Goal: Information Seeking & Learning: Compare options

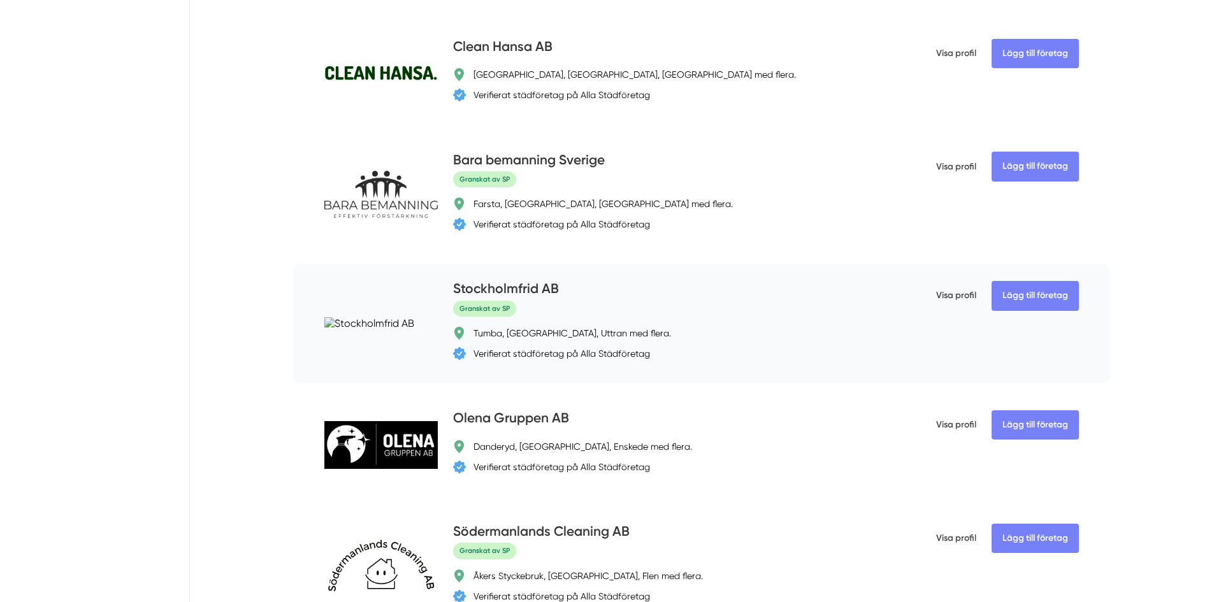
click at [527, 291] on h4 "Stockholmfrid AB" at bounding box center [506, 289] width 106 height 21
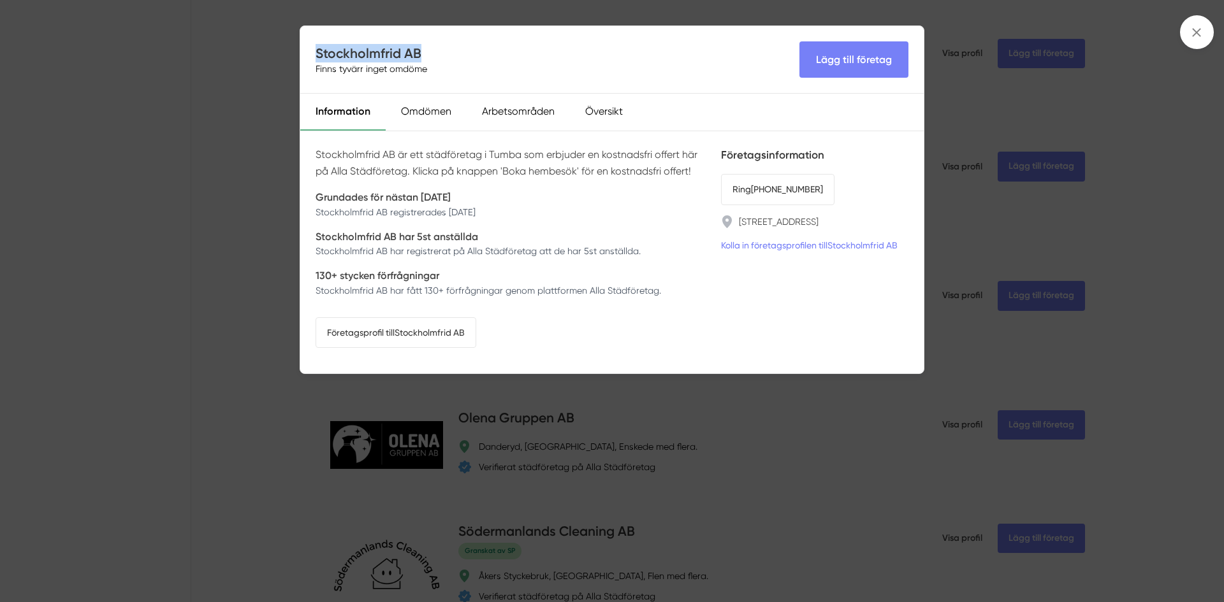
drag, startPoint x: 424, startPoint y: 50, endPoint x: 316, endPoint y: 56, distance: 108.5
click at [316, 56] on h4 "Stockholmfrid AB" at bounding box center [373, 53] width 117 height 18
copy h4 "Stockholmfrid AB"
click at [249, 216] on div "Stockholmfrid AB Finns tyvärr inget omdöme Lägg till företag Information Omdöme…" at bounding box center [612, 301] width 1224 height 602
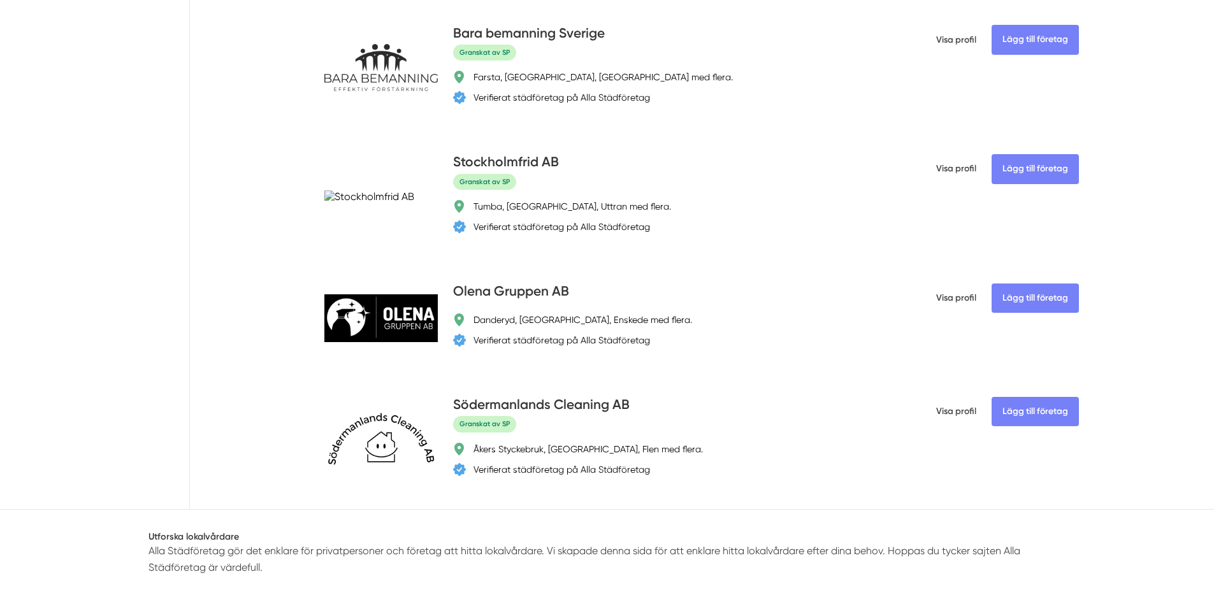
scroll to position [4334, 0]
click at [545, 294] on h4 "Olena Gruppen AB" at bounding box center [511, 291] width 116 height 21
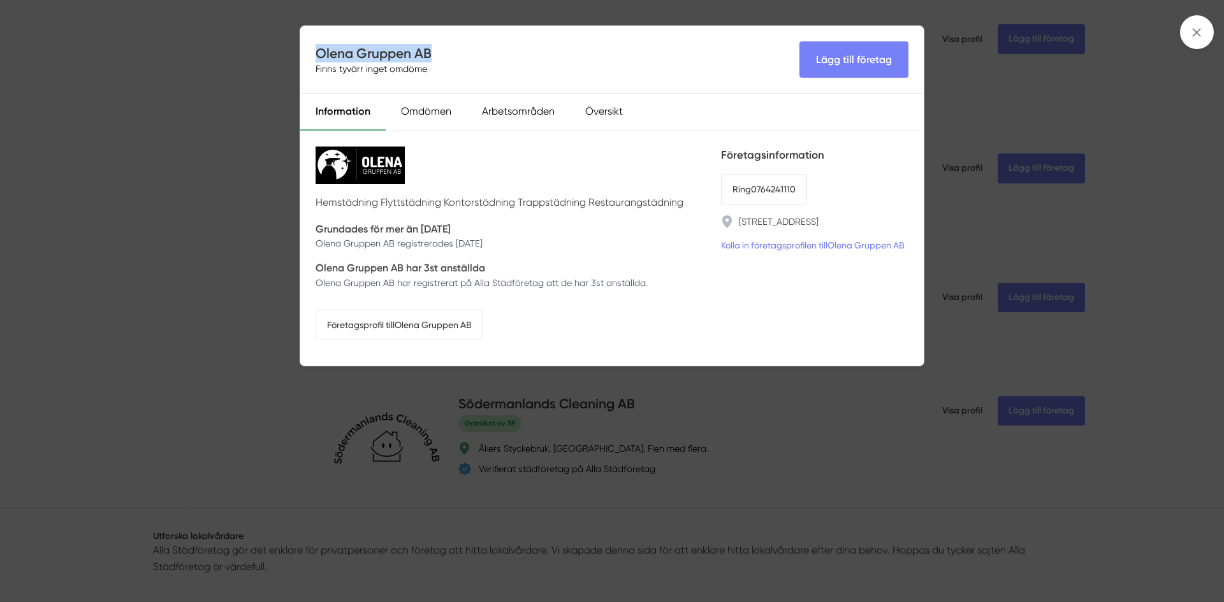
drag, startPoint x: 433, startPoint y: 54, endPoint x: 317, endPoint y: 55, distance: 116.0
click at [317, 55] on div "Olena Gruppen AB Finns tyvärr inget omdöme Lägg till företag" at bounding box center [611, 60] width 623 height 68
copy h4 "Olena Gruppen AB"
drag, startPoint x: 818, startPoint y: 189, endPoint x: 757, endPoint y: 191, distance: 61.9
click at [757, 191] on li "Ring 0764241110" at bounding box center [814, 189] width 187 height 31
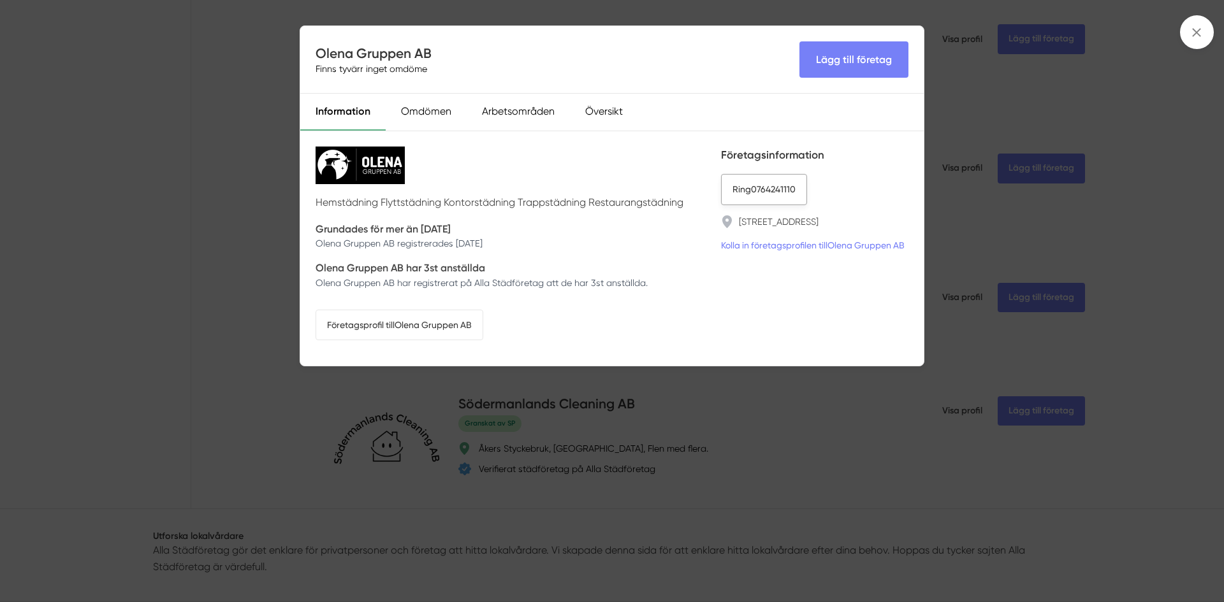
drag, startPoint x: 706, startPoint y: 186, endPoint x: 808, endPoint y: 183, distance: 101.4
click at [808, 183] on div "Hemstädning Flyttstädning Kontorstädning Trappstädning Restaurangstädning Grund…" at bounding box center [611, 248] width 623 height 235
click at [826, 180] on li "Ring 0764241110" at bounding box center [814, 189] width 187 height 31
click at [447, 324] on link "Företagsprofil till Olena Gruppen AB" at bounding box center [399, 325] width 168 height 31
click at [276, 270] on div "Olena Gruppen AB Finns tyvärr inget omdöme Lägg till företag Information Omdöme…" at bounding box center [612, 301] width 1224 height 602
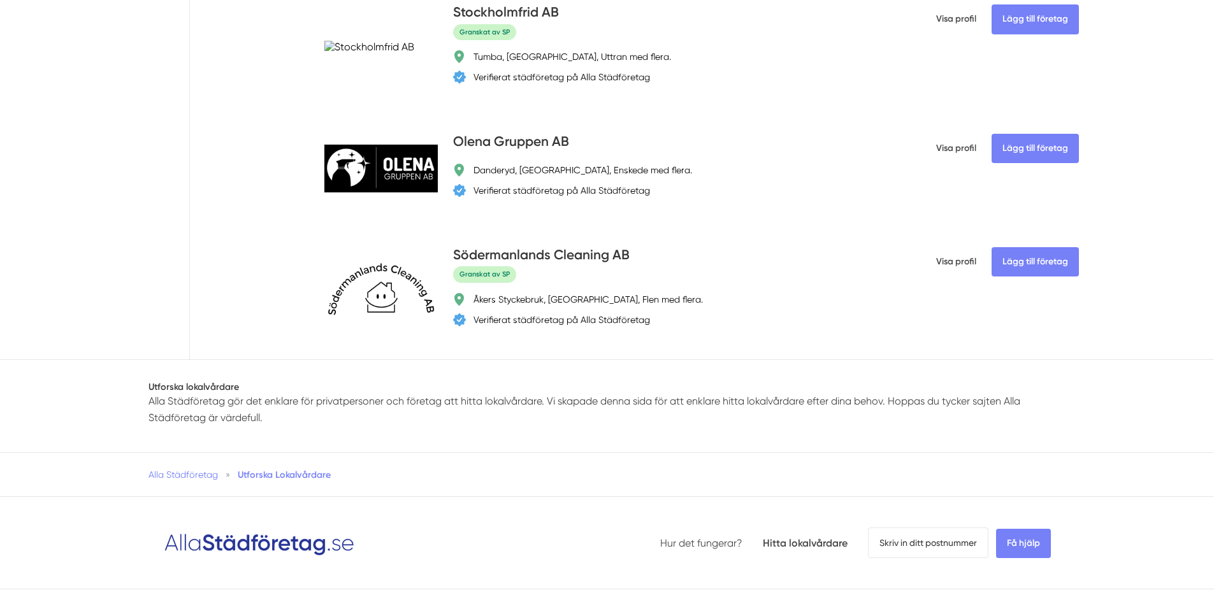
scroll to position [4461, 0]
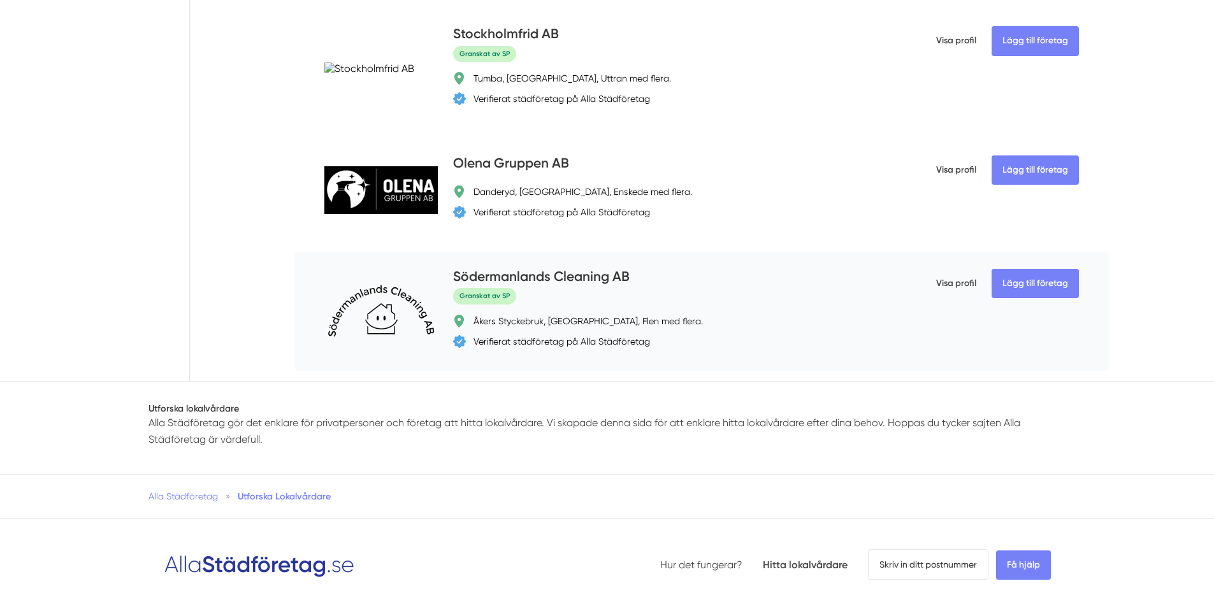
click at [547, 275] on h4 "Södermanlands Cleaning AB" at bounding box center [541, 277] width 177 height 21
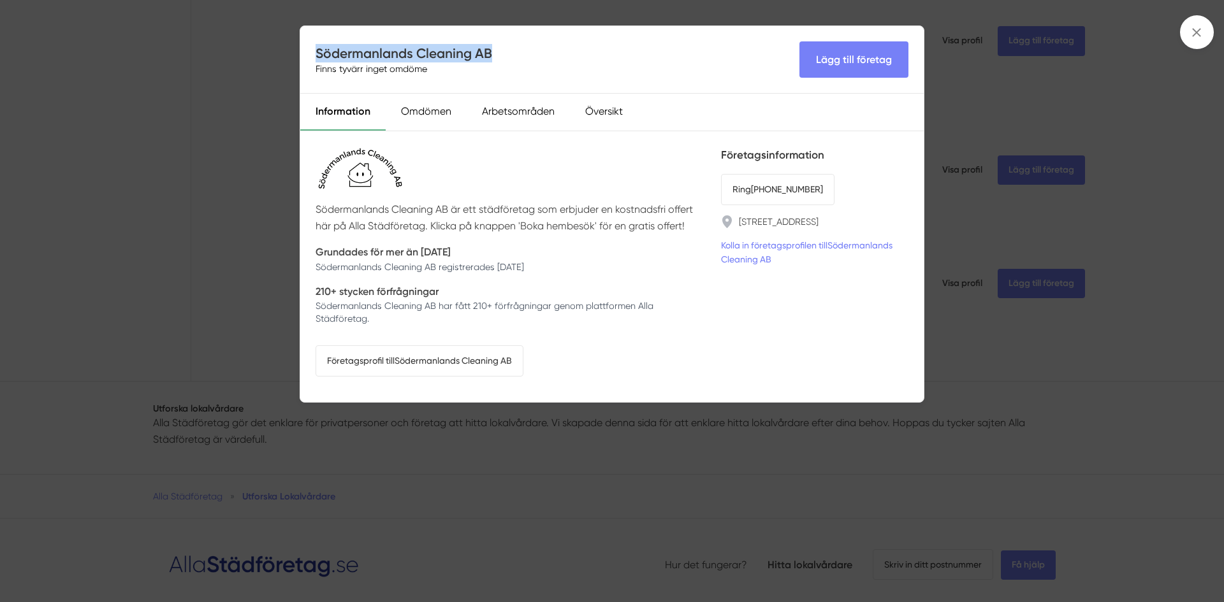
drag, startPoint x: 495, startPoint y: 50, endPoint x: 302, endPoint y: 55, distance: 193.2
click at [302, 55] on div "Södermanlands Cleaning AB Finns tyvärr inget omdöme Lägg till företag" at bounding box center [611, 60] width 623 height 68
copy h4 "Södermanlands Cleaning AB"
click at [215, 174] on div "Södermanlands Cleaning AB Finns tyvärr inget omdöme Lägg till företag Informati…" at bounding box center [612, 301] width 1224 height 602
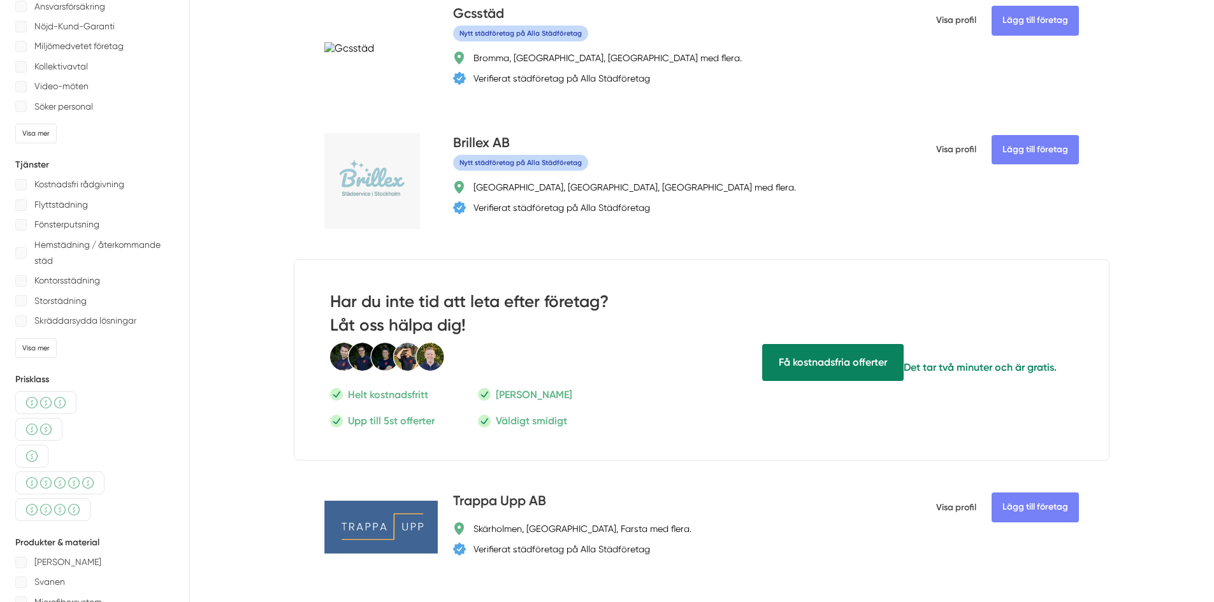
scroll to position [0, 0]
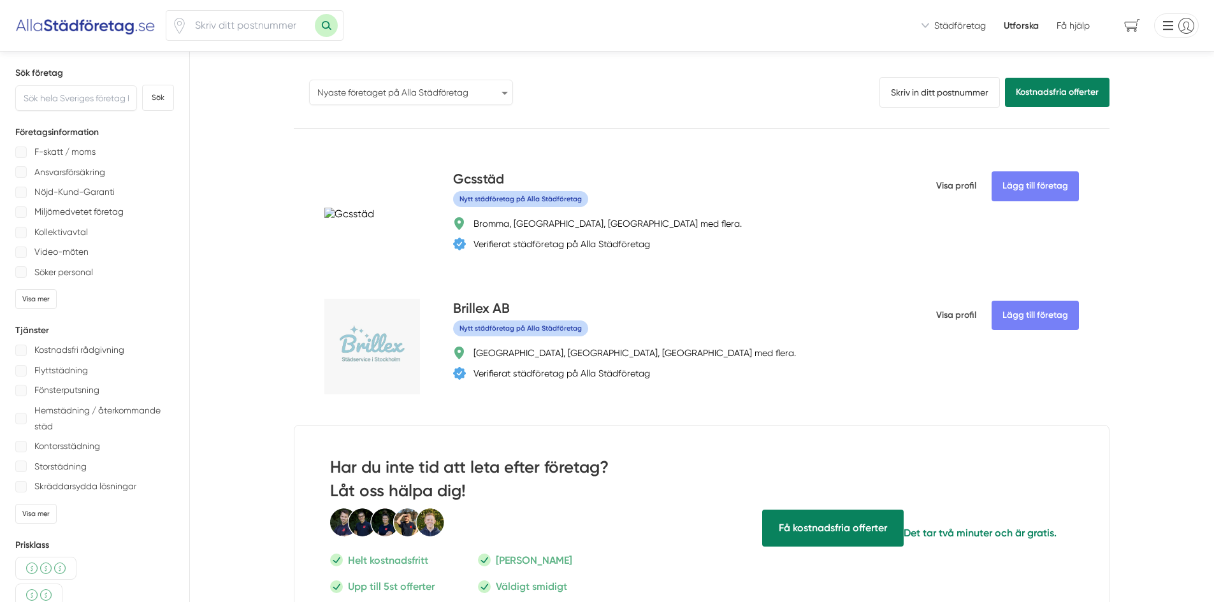
click at [439, 85] on select "Populärast Högst omdöme Flest omdömen Senaste uppdaterade Nyaste företaget på A…" at bounding box center [411, 92] width 204 height 25
select select "last-updated"
click at [309, 80] on select "Populärast Högst omdöme Flest omdömen Senaste uppdaterade Nyaste företaget på A…" at bounding box center [411, 92] width 204 height 25
